Goal: Find specific page/section: Find specific page/section

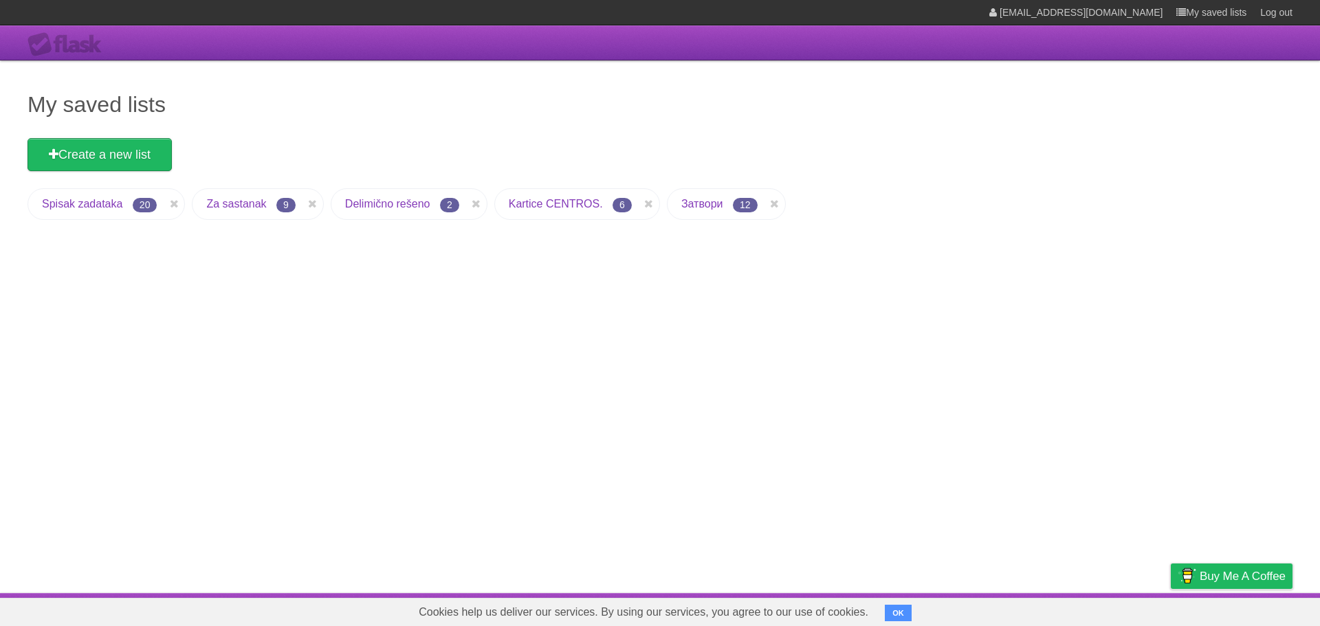
click at [714, 203] on link "Затвори" at bounding box center [702, 204] width 42 height 12
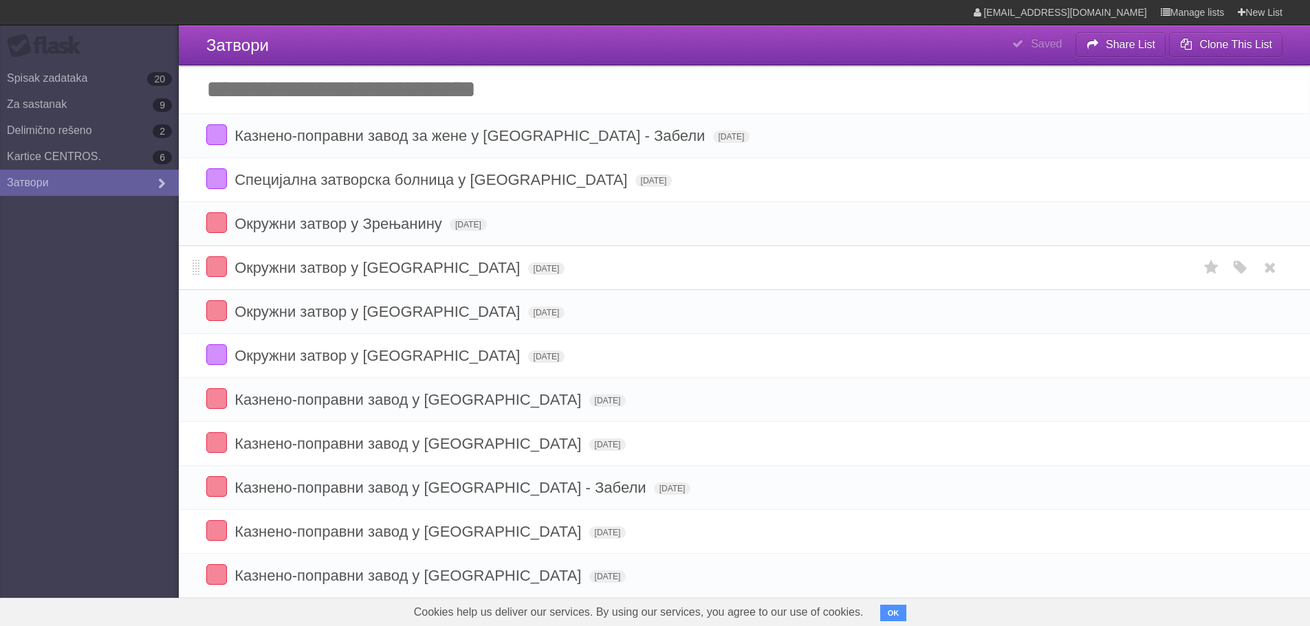
scroll to position [64, 0]
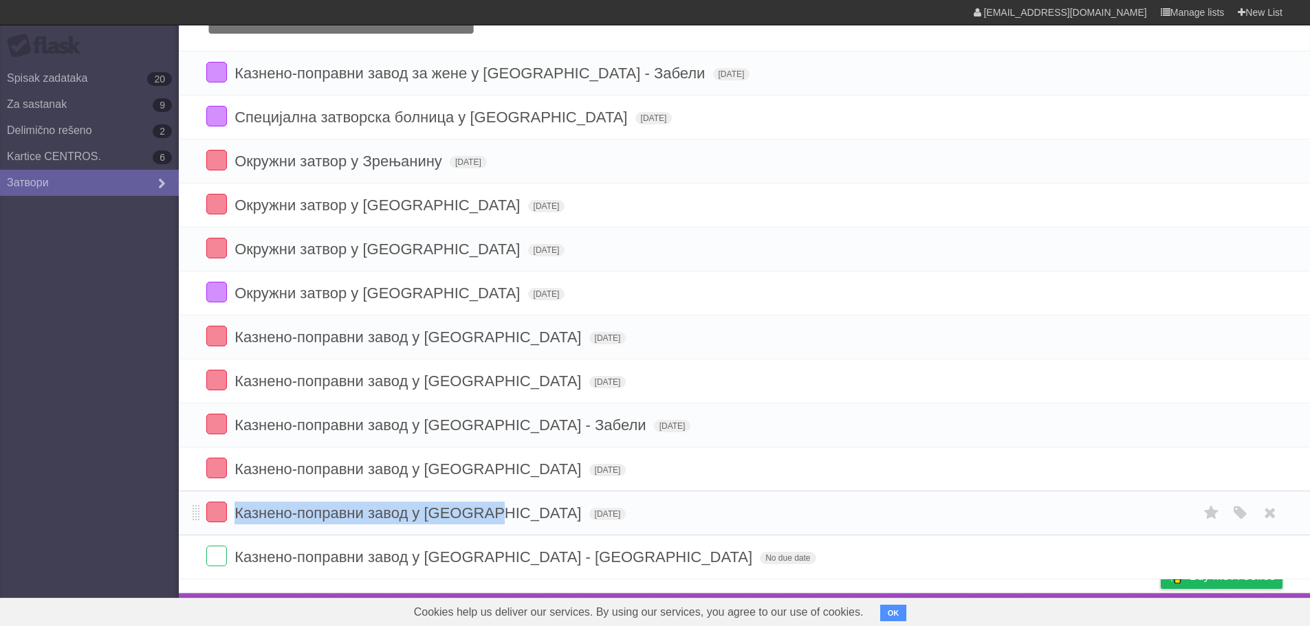
drag, startPoint x: 238, startPoint y: 509, endPoint x: 488, endPoint y: 518, distance: 250.4
click at [488, 518] on span "Казнено-поправни завод у [GEOGRAPHIC_DATA]" at bounding box center [409, 513] width 350 height 17
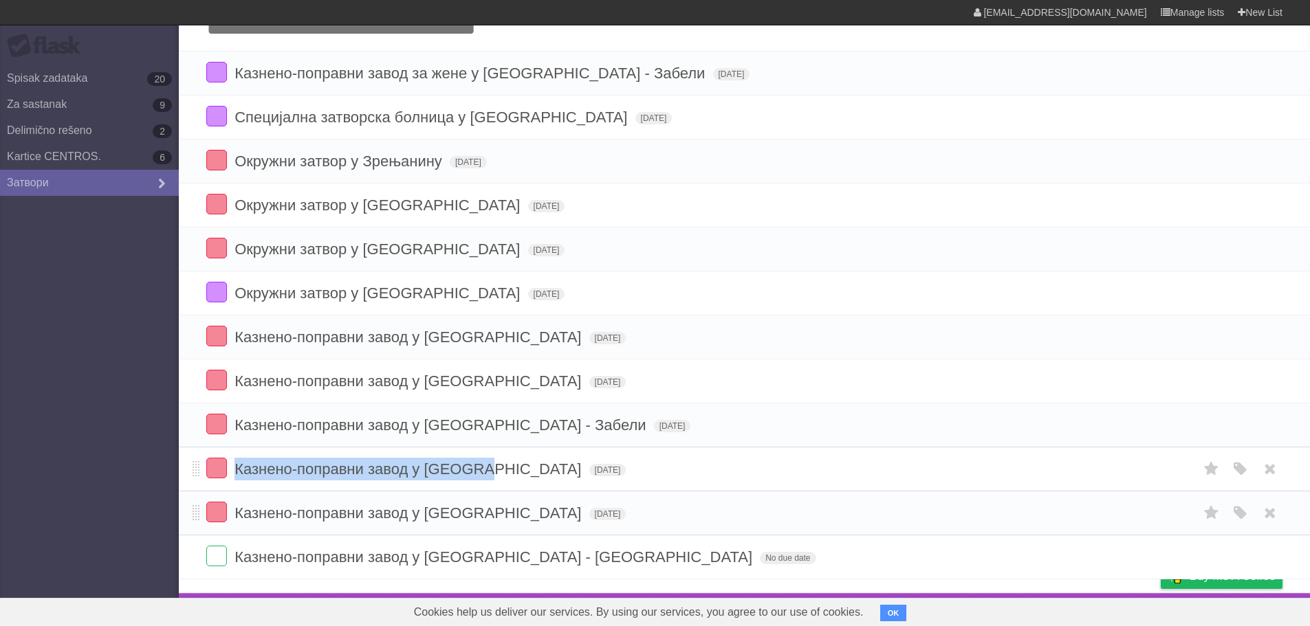
drag, startPoint x: 236, startPoint y: 465, endPoint x: 483, endPoint y: 473, distance: 247.6
click at [483, 473] on span "Казнено-поправни завод у [GEOGRAPHIC_DATA]" at bounding box center [409, 469] width 350 height 17
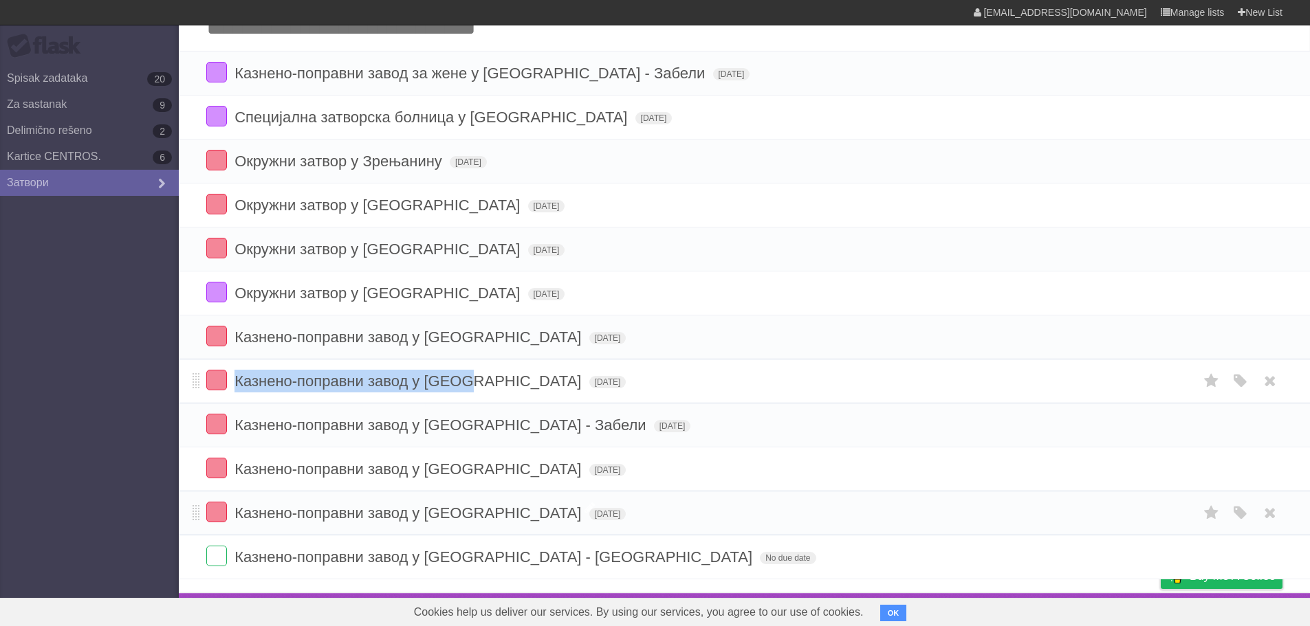
drag, startPoint x: 238, startPoint y: 377, endPoint x: 481, endPoint y: 382, distance: 243.4
click at [481, 382] on span "Казнено-поправни завод у [GEOGRAPHIC_DATA]" at bounding box center [409, 381] width 350 height 17
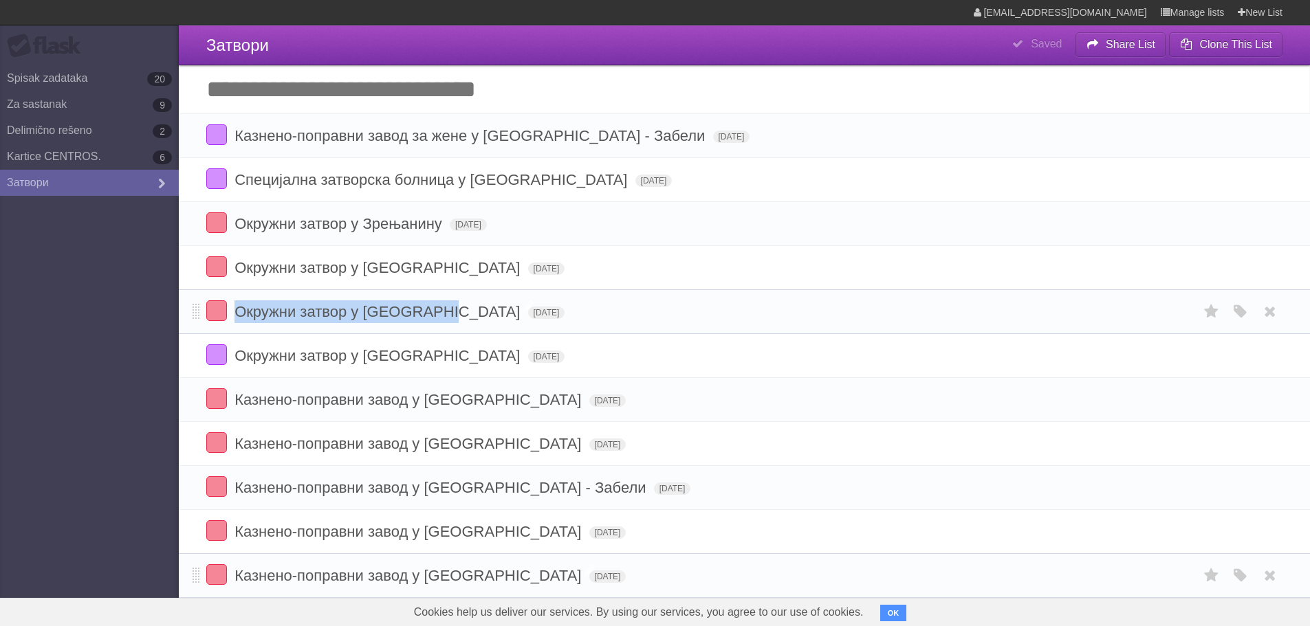
drag, startPoint x: 237, startPoint y: 311, endPoint x: 448, endPoint y: 314, distance: 211.1
click at [448, 314] on span "Окружни затвор у [GEOGRAPHIC_DATA]" at bounding box center [378, 311] width 289 height 17
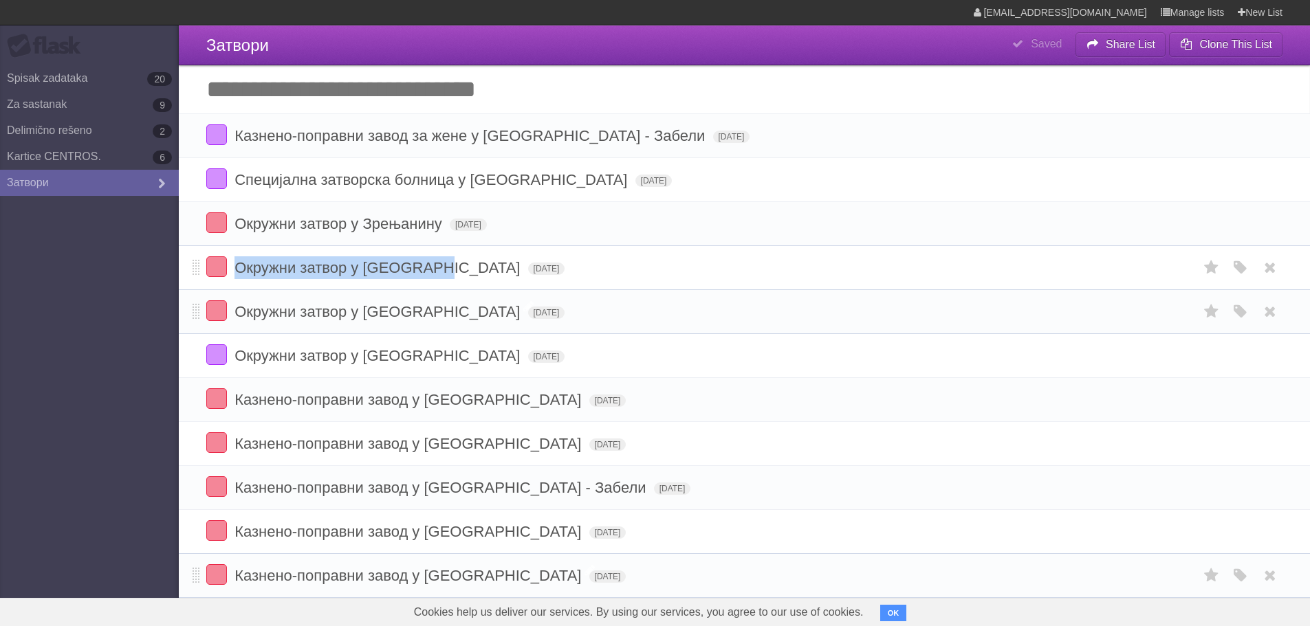
drag, startPoint x: 238, startPoint y: 265, endPoint x: 439, endPoint y: 270, distance: 200.8
click at [439, 270] on span "Окружни затвор у Смедереву" at bounding box center [378, 267] width 289 height 17
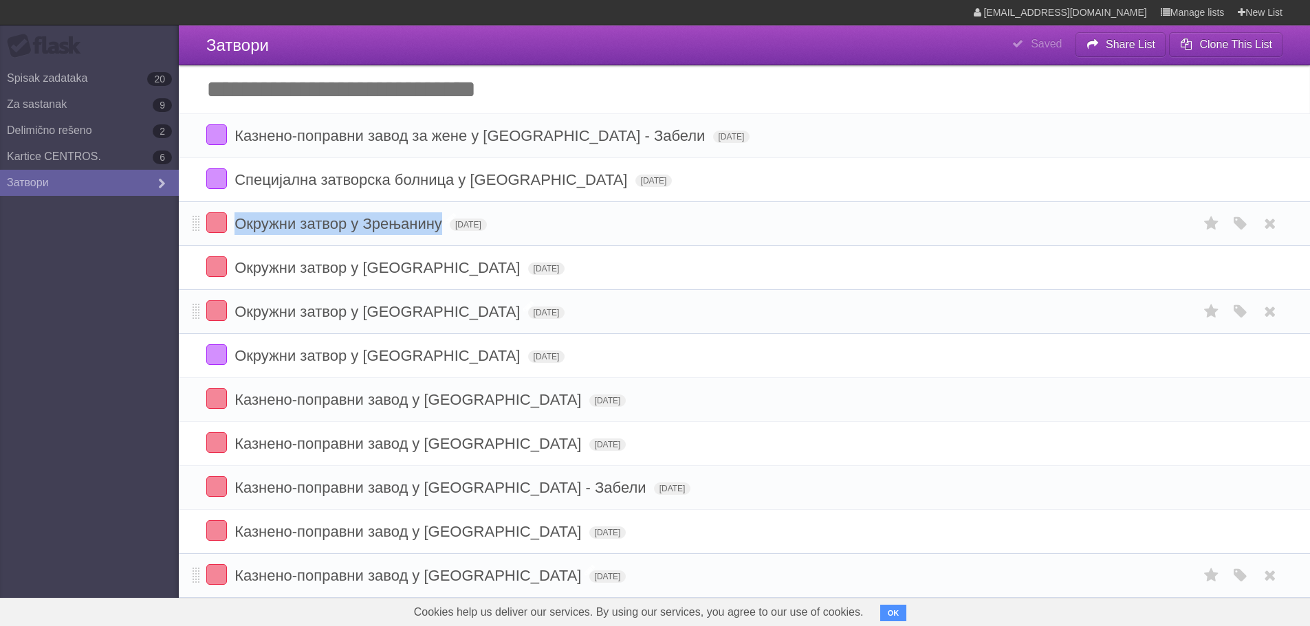
drag, startPoint x: 237, startPoint y: 222, endPoint x: 440, endPoint y: 230, distance: 203.0
click at [440, 230] on span "Окружни затвор у Зрењанину" at bounding box center [339, 223] width 211 height 17
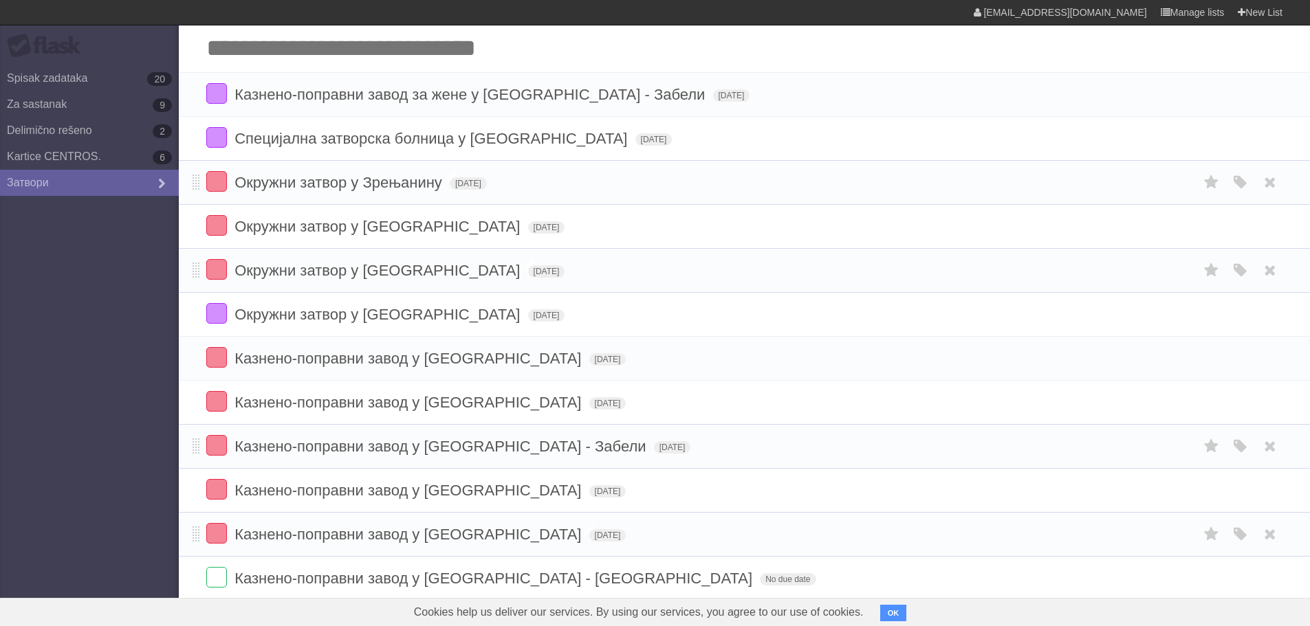
scroll to position [64, 0]
